Goal: Task Accomplishment & Management: Use online tool/utility

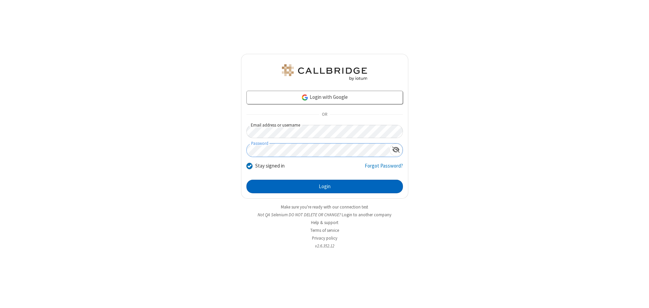
click at [325, 186] on button "Login" at bounding box center [324, 187] width 157 height 14
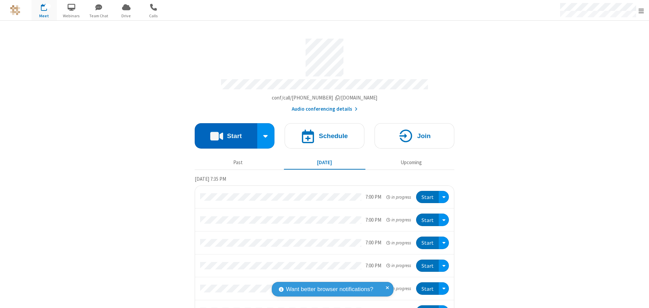
click at [223, 133] on button "Start" at bounding box center [226, 135] width 63 height 25
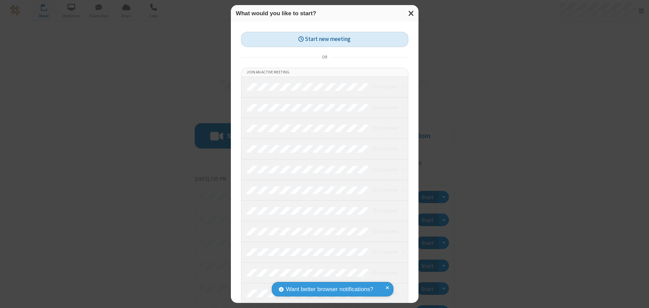
click at [325, 39] on button "Start new meeting" at bounding box center [324, 39] width 167 height 15
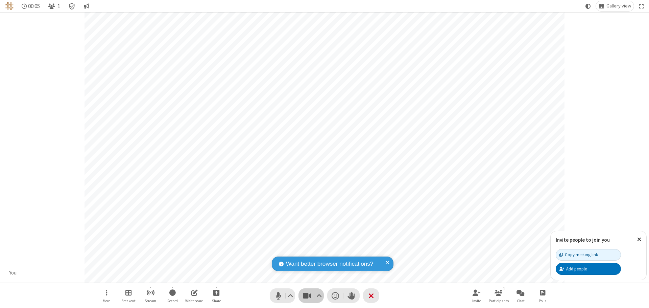
click at [307, 295] on span "Stop video (⌘+Shift+V)" at bounding box center [307, 295] width 10 height 10
click at [307, 295] on span "Start video (⌘+Shift+V)" at bounding box center [307, 295] width 10 height 10
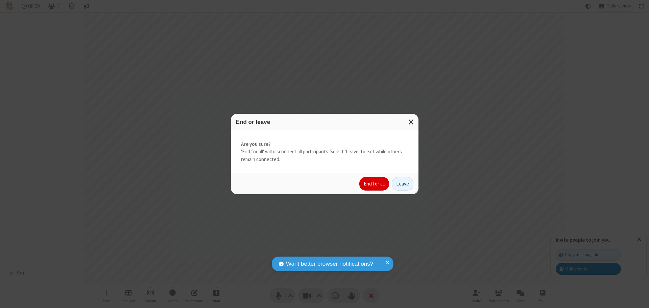
click at [375, 184] on button "End for all" at bounding box center [374, 184] width 30 height 14
